Goal: Browse casually

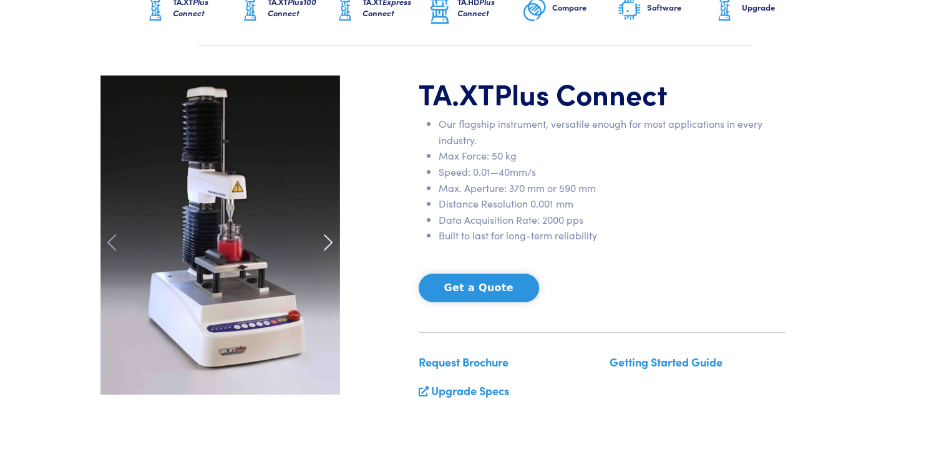
scroll to position [125, 0]
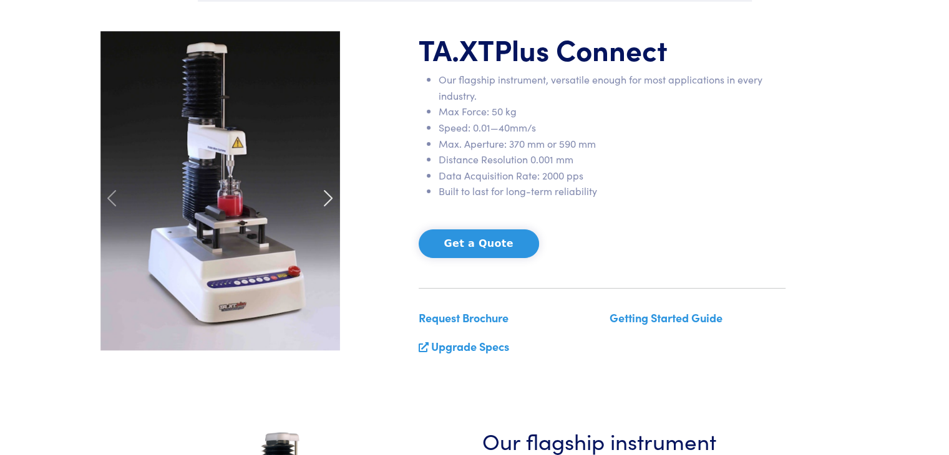
click at [322, 205] on span at bounding box center [328, 198] width 20 height 20
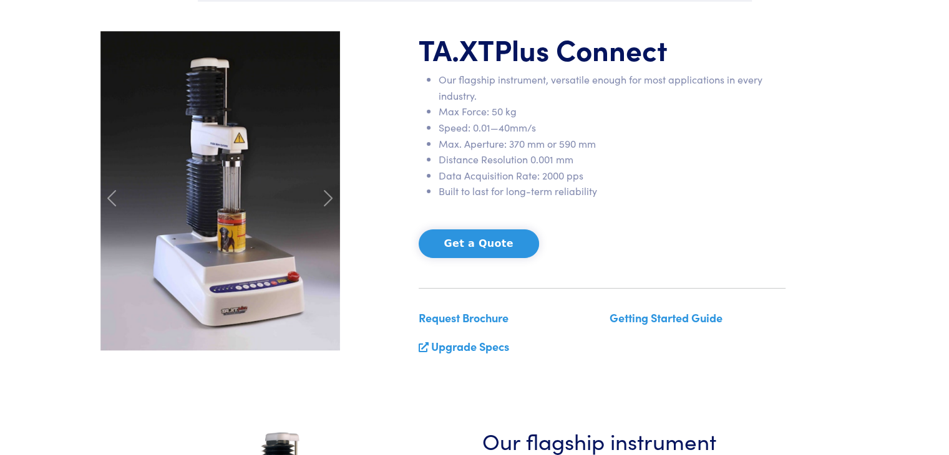
click at [234, 153] on img at bounding box center [220, 190] width 240 height 319
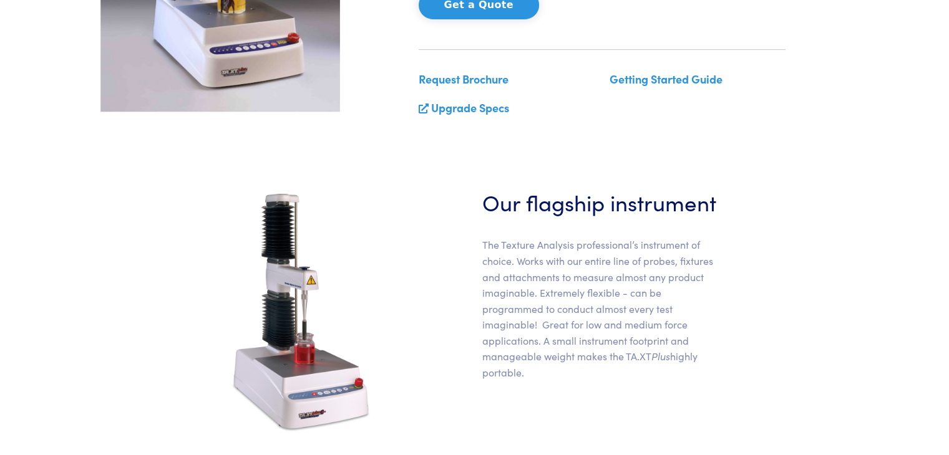
scroll to position [437, 0]
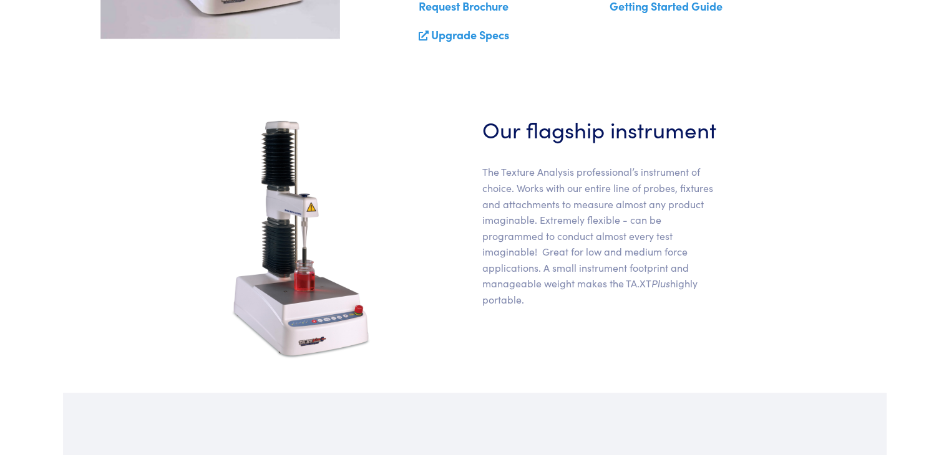
click at [301, 213] on img at bounding box center [301, 239] width 147 height 250
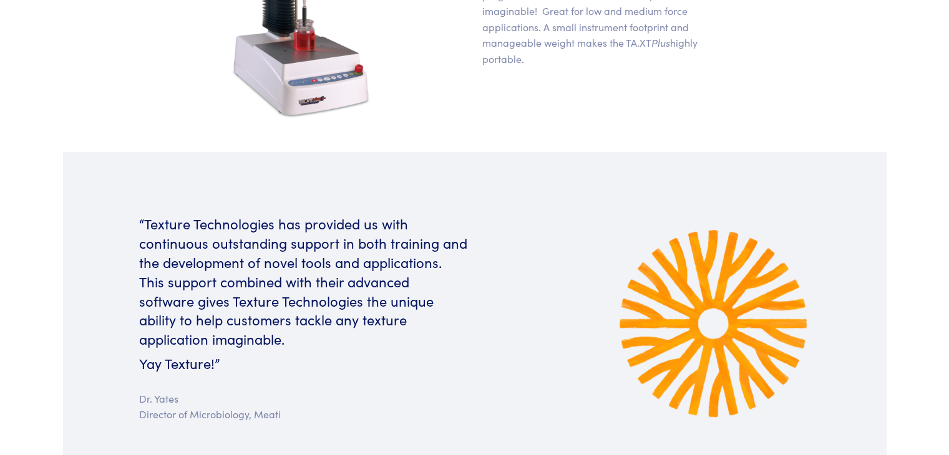
scroll to position [561, 0]
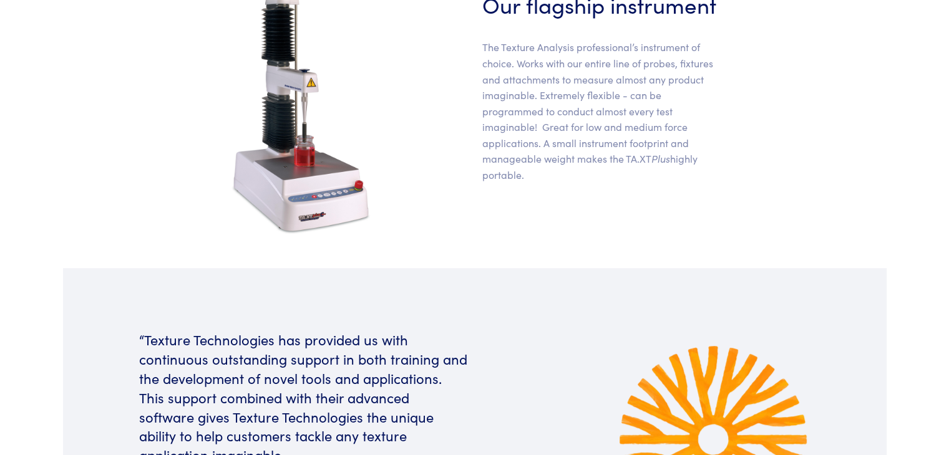
click at [301, 83] on img at bounding box center [301, 114] width 147 height 250
drag, startPoint x: 301, startPoint y: 83, endPoint x: 283, endPoint y: 75, distance: 19.6
click at [283, 75] on img at bounding box center [301, 114] width 147 height 250
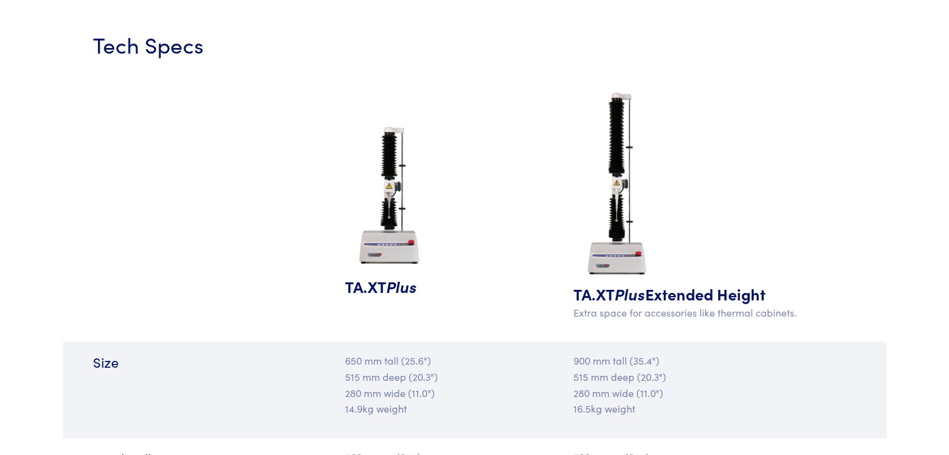
click at [394, 180] on img at bounding box center [390, 198] width 90 height 156
click at [393, 181] on img at bounding box center [390, 198] width 90 height 156
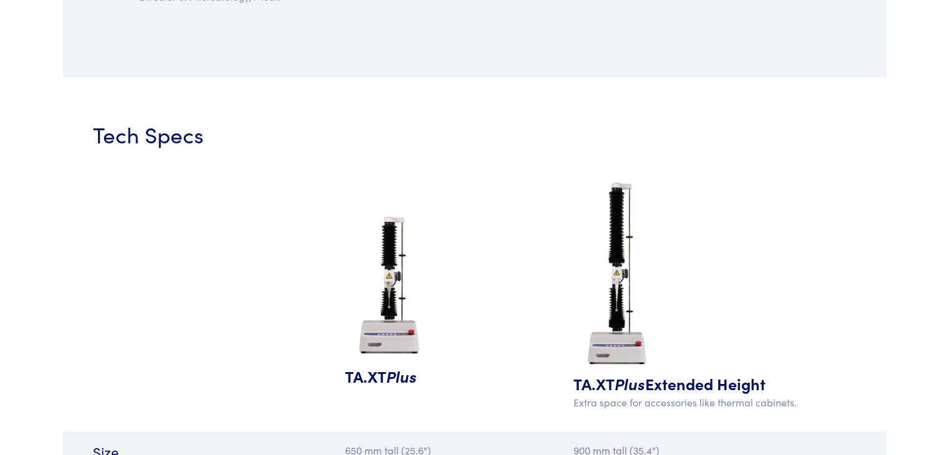
scroll to position [1185, 0]
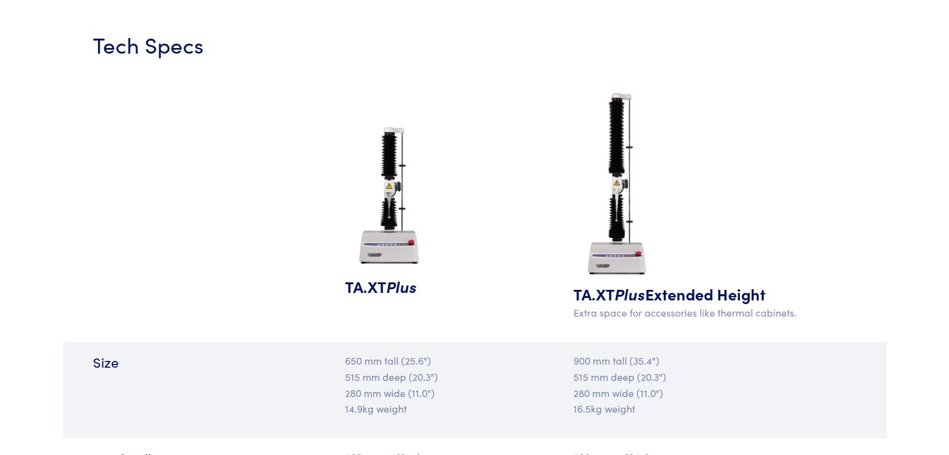
click at [396, 203] on img at bounding box center [390, 198] width 90 height 156
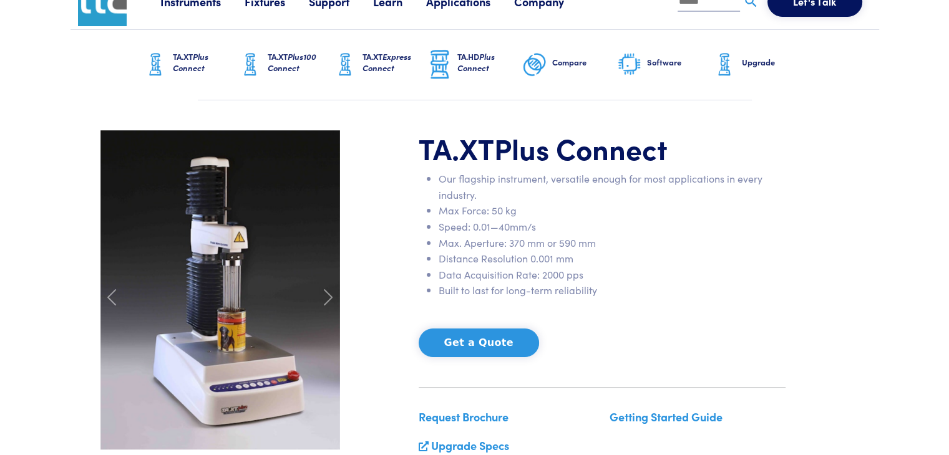
scroll to position [0, 0]
